Goal: Check status: Check status

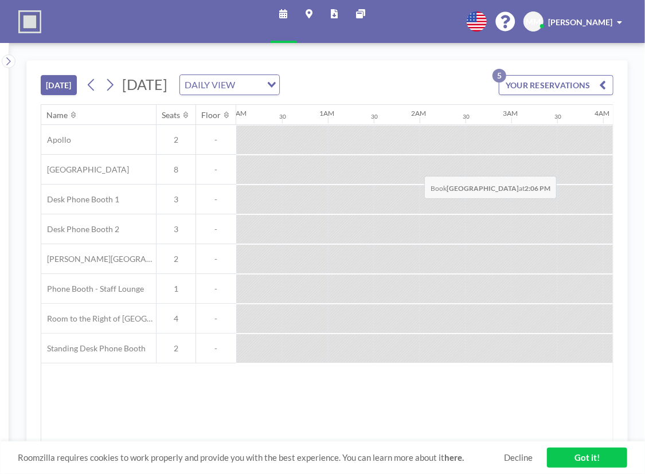
scroll to position [0, 1147]
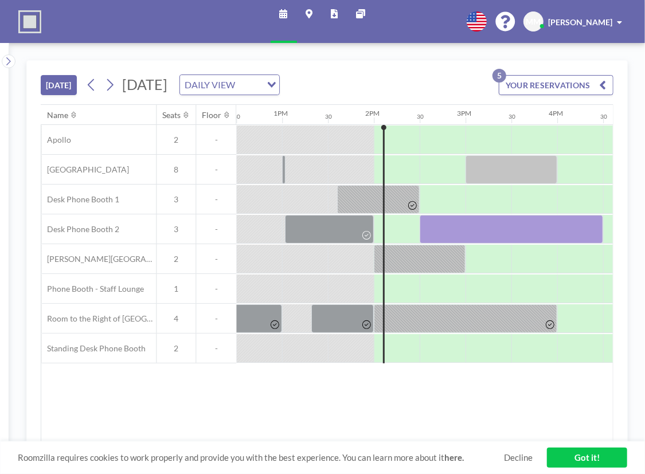
click at [544, 89] on button "YOUR RESERVATIONS 5" at bounding box center [556, 85] width 115 height 20
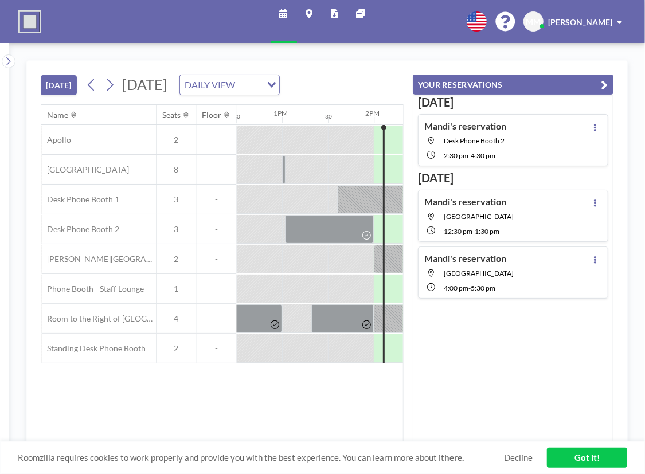
click at [377, 54] on div "[DATE] [DATE] DAILY VIEW Loading... Name Seats Floor 12AM 30 1AM 30 2AM 30 3AM …" at bounding box center [327, 258] width 636 height 431
click at [601, 77] on button "YOUR RESERVATIONS" at bounding box center [513, 85] width 201 height 20
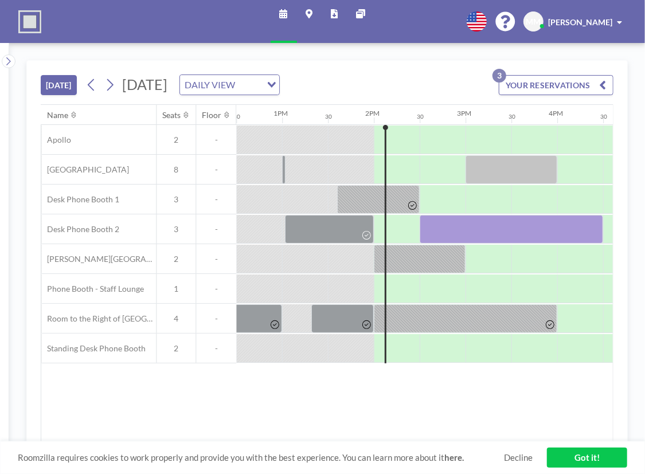
click at [527, 461] on link "Decline" at bounding box center [518, 458] width 29 height 11
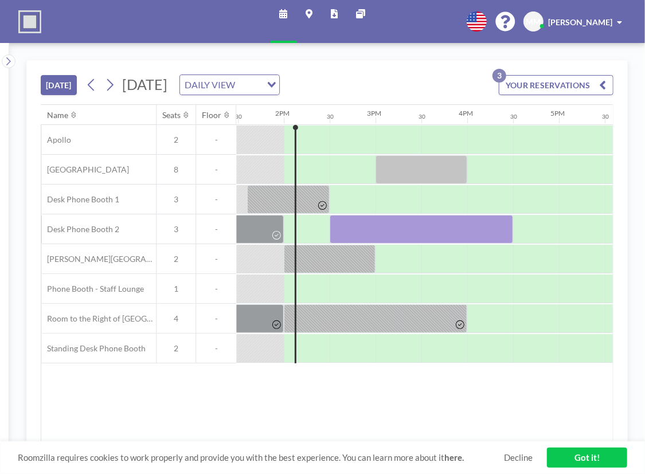
scroll to position [0, 1239]
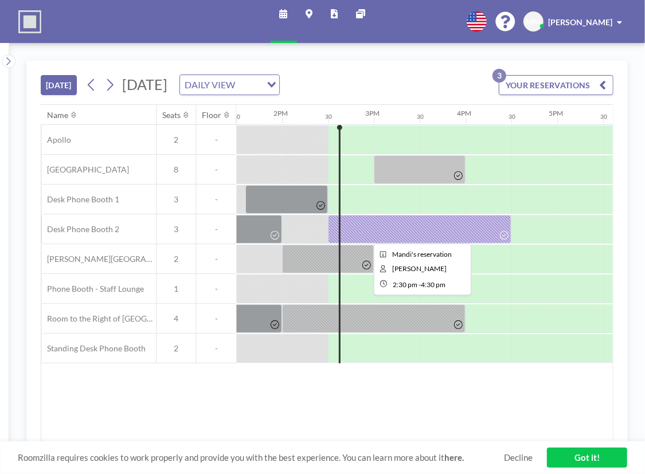
click at [377, 223] on div at bounding box center [420, 229] width 184 height 29
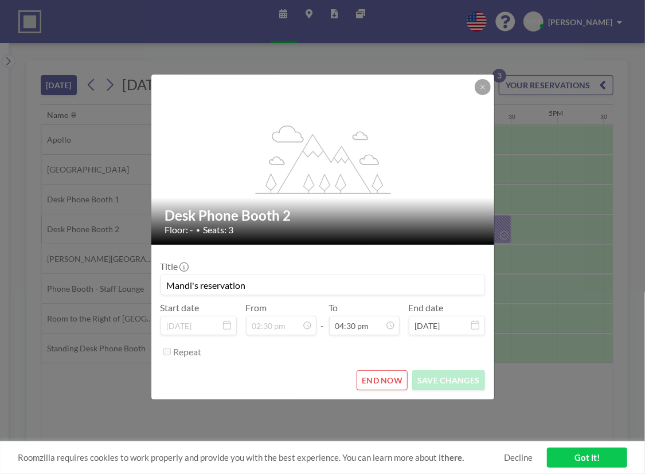
click at [485, 85] on icon at bounding box center [483, 87] width 7 height 7
